Goal: Transaction & Acquisition: Book appointment/travel/reservation

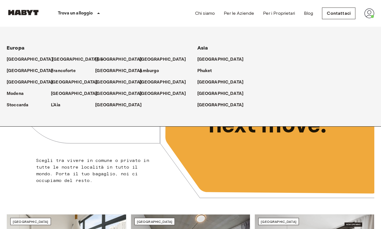
click at [62, 60] on p "[GEOGRAPHIC_DATA]" at bounding box center [75, 59] width 47 height 7
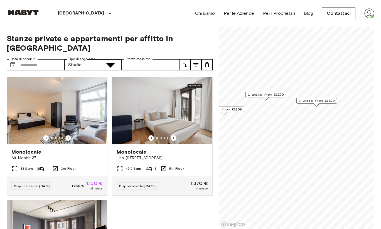
type input "**********"
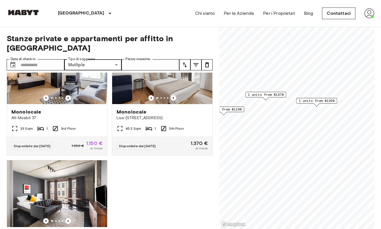
scroll to position [17, 0]
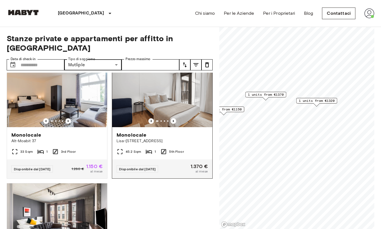
click at [169, 101] on img at bounding box center [162, 93] width 100 height 67
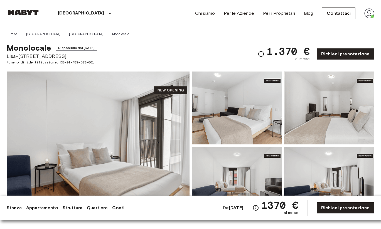
click at [129, 145] on img at bounding box center [98, 146] width 183 height 148
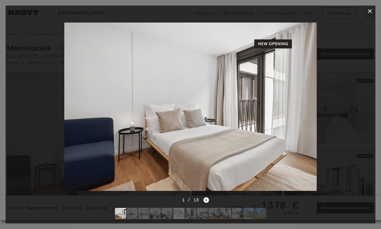
click at [207, 201] on icon "Next image" at bounding box center [207, 200] width 6 height 6
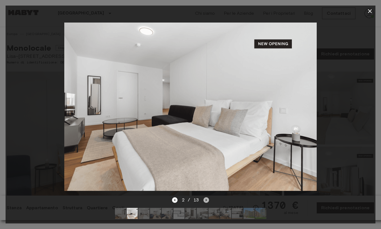
click at [207, 201] on icon "Next image" at bounding box center [207, 200] width 6 height 6
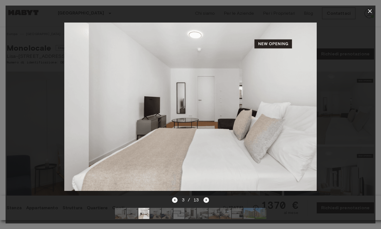
click at [207, 201] on icon "Next image" at bounding box center [207, 200] width 6 height 6
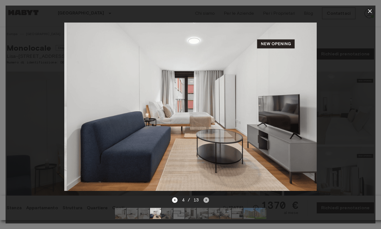
click at [207, 201] on icon "Next image" at bounding box center [207, 200] width 6 height 6
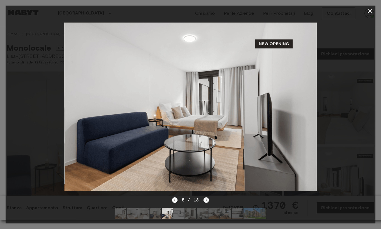
click at [207, 201] on icon "Next image" at bounding box center [207, 200] width 6 height 6
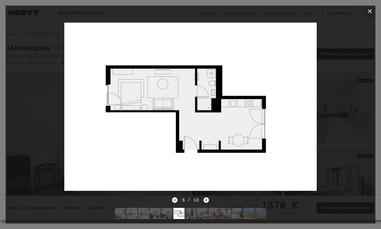
click at [207, 201] on icon "Next image" at bounding box center [207, 200] width 6 height 6
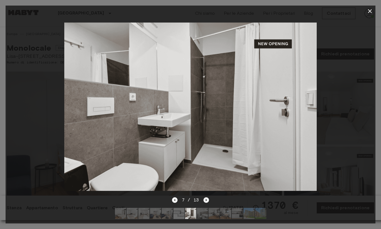
click at [207, 201] on icon "Next image" at bounding box center [207, 200] width 6 height 6
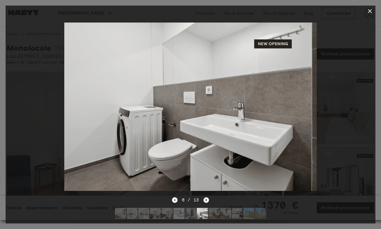
click at [207, 201] on icon "Next image" at bounding box center [207, 200] width 6 height 6
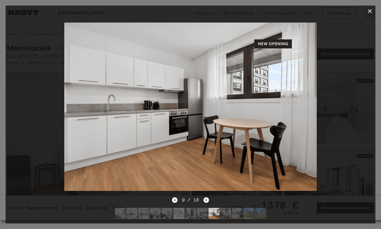
click at [207, 201] on icon "Next image" at bounding box center [207, 200] width 6 height 6
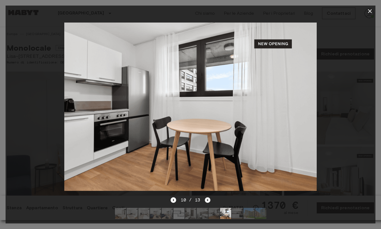
click at [208, 199] on icon "Next image" at bounding box center [208, 200] width 6 height 6
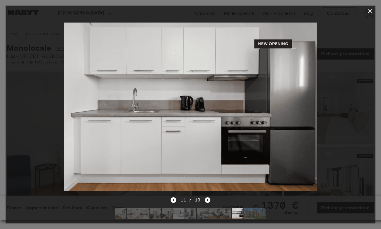
click at [210, 197] on icon "Next image" at bounding box center [208, 200] width 6 height 6
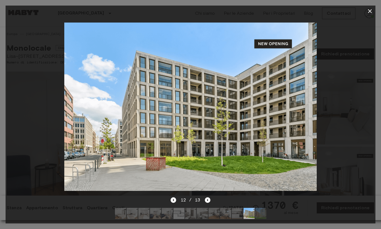
click at [339, 97] on div at bounding box center [191, 107] width 370 height 180
click at [371, 11] on icon "button" at bounding box center [370, 11] width 7 height 7
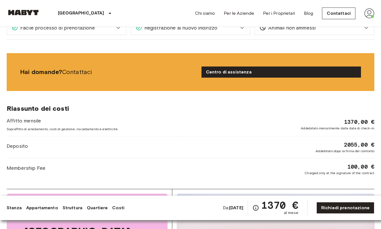
scroll to position [650, 0]
